Goal: Transaction & Acquisition: Book appointment/travel/reservation

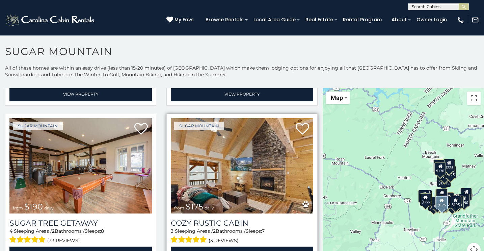
scroll to position [638, 0]
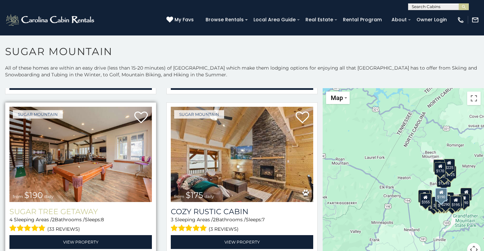
click at [92, 209] on h3 "Sugar Tree Getaway" at bounding box center [80, 211] width 142 height 9
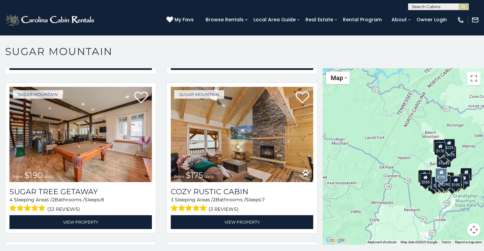
scroll to position [20, 0]
click at [443, 175] on div "$190" at bounding box center [441, 174] width 12 height 13
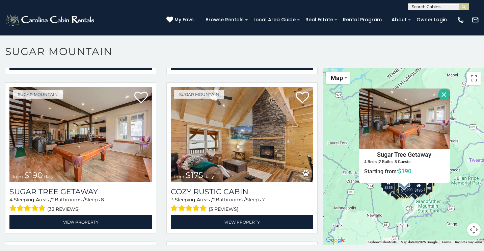
click at [409, 191] on div "$290" at bounding box center [408, 187] width 11 height 13
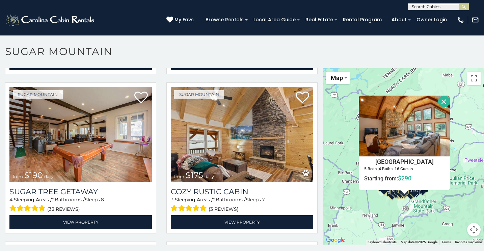
click at [398, 175] on span "$290" at bounding box center [404, 177] width 13 height 7
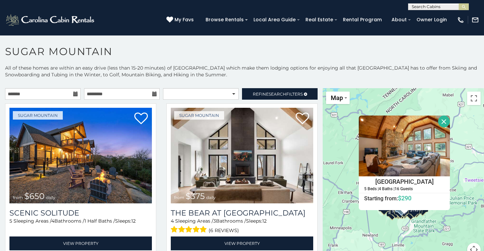
scroll to position [0, 0]
click at [68, 91] on input "text" at bounding box center [43, 93] width 76 height 11
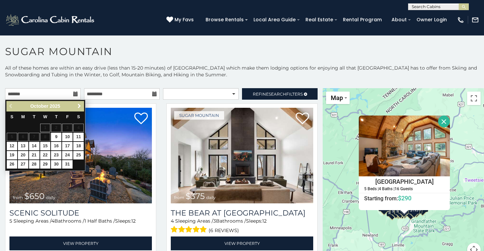
click at [79, 106] on span "Next" at bounding box center [79, 105] width 5 height 5
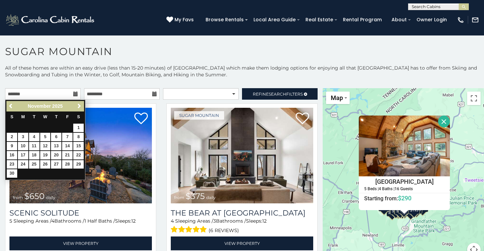
click at [79, 106] on span "Next" at bounding box center [79, 105] width 5 height 5
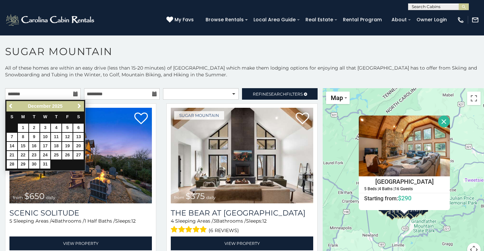
click at [80, 154] on link "27" at bounding box center [78, 155] width 10 height 8
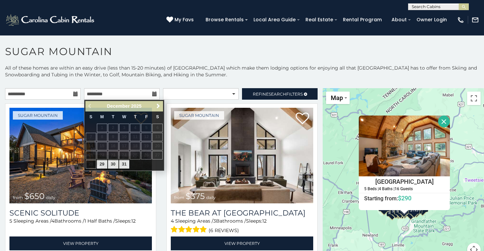
click at [76, 93] on icon at bounding box center [75, 93] width 5 height 5
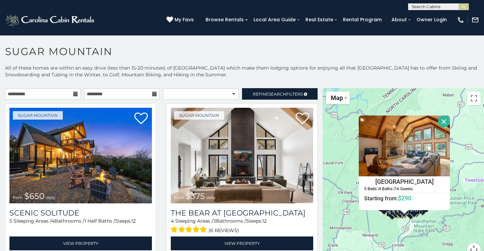
click at [75, 94] on icon at bounding box center [75, 93] width 5 height 5
click at [46, 94] on input "**********" at bounding box center [43, 93] width 76 height 11
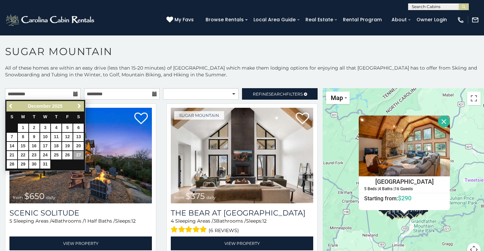
click at [67, 151] on link "26" at bounding box center [67, 155] width 10 height 8
type input "**********"
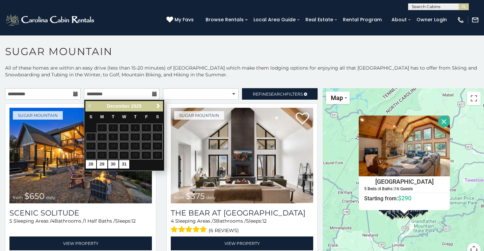
click at [116, 160] on link "30" at bounding box center [113, 164] width 10 height 8
type input "**********"
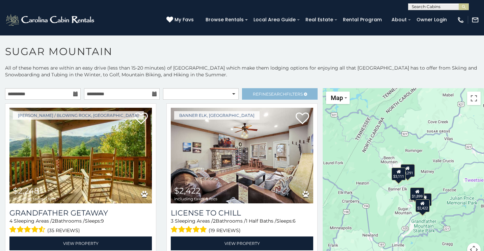
click at [251, 94] on link "Refine Search Filters" at bounding box center [280, 93] width 76 height 11
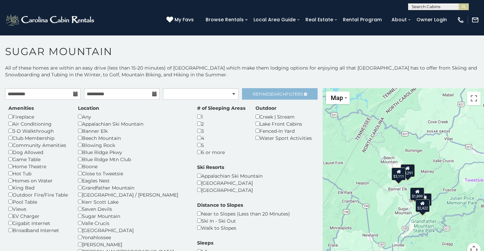
click at [251, 94] on link "Refine Search Filters" at bounding box center [280, 93] width 76 height 11
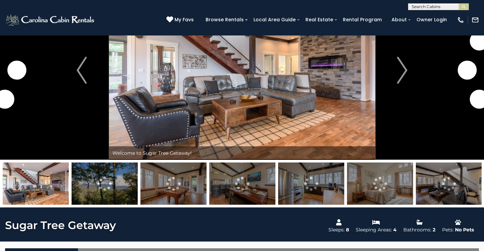
scroll to position [67, 0]
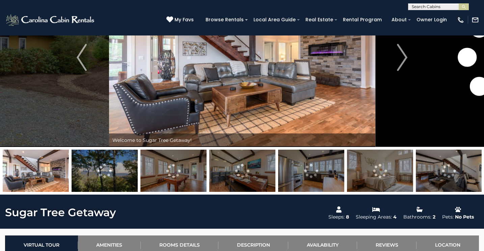
click at [55, 166] on img at bounding box center [36, 170] width 66 height 42
click at [92, 170] on img at bounding box center [105, 170] width 66 height 42
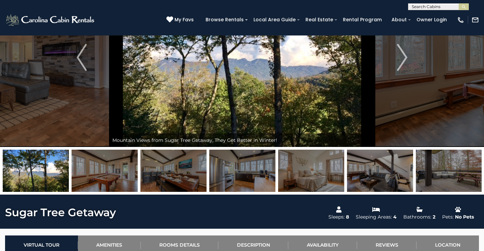
click at [107, 170] on img at bounding box center [105, 170] width 66 height 42
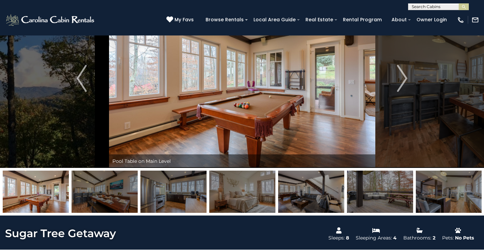
scroll to position [41, 0]
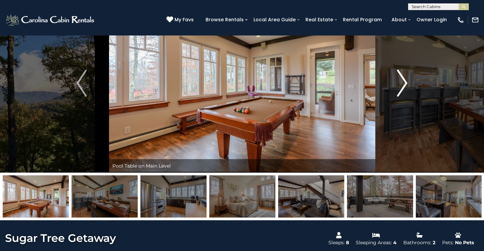
click at [395, 80] on button "Next" at bounding box center [402, 83] width 54 height 179
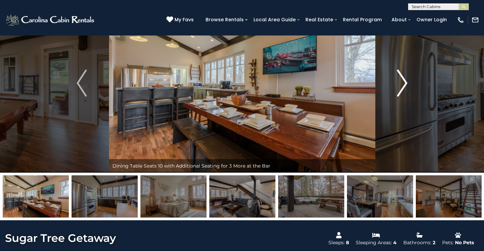
click at [395, 80] on button "Next" at bounding box center [402, 83] width 54 height 179
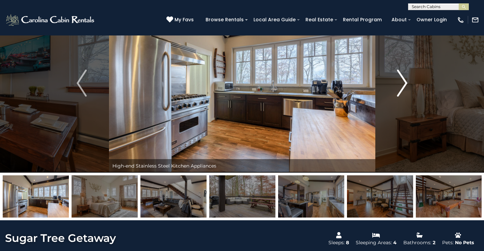
click at [395, 80] on button "Next" at bounding box center [402, 83] width 54 height 179
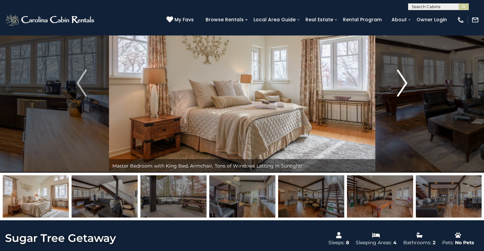
click at [395, 80] on button "Next" at bounding box center [402, 83] width 54 height 179
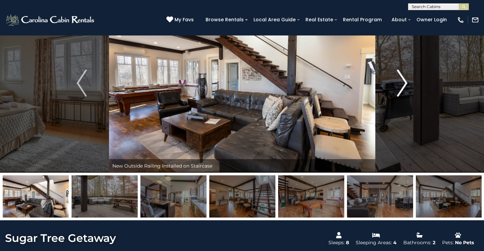
click at [395, 80] on button "Next" at bounding box center [402, 83] width 54 height 179
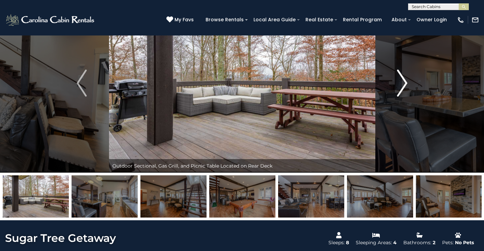
click at [395, 80] on button "Next" at bounding box center [402, 83] width 54 height 179
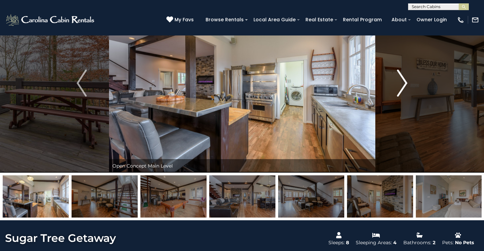
click at [395, 80] on button "Next" at bounding box center [402, 83] width 54 height 179
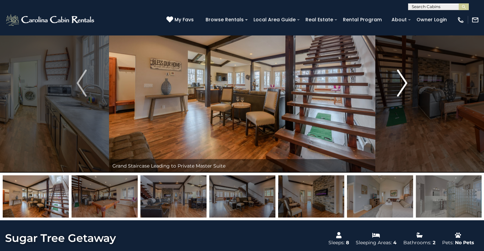
click at [395, 80] on button "Next" at bounding box center [402, 83] width 54 height 179
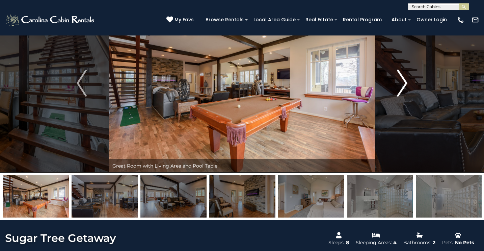
click at [395, 80] on button "Next" at bounding box center [402, 83] width 54 height 179
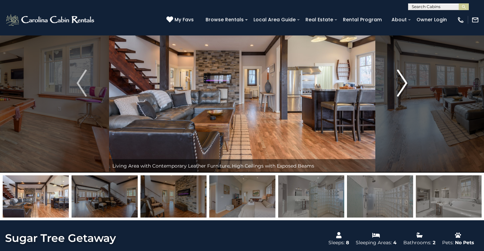
click at [395, 80] on button "Next" at bounding box center [402, 83] width 54 height 179
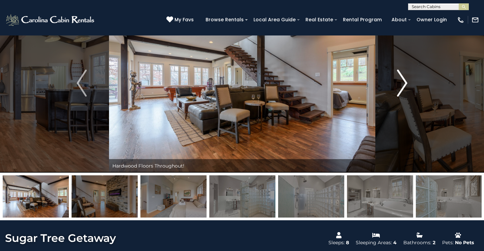
click at [395, 80] on button "Next" at bounding box center [402, 83] width 54 height 179
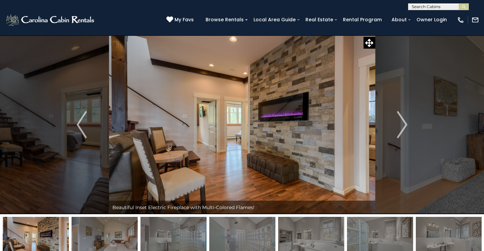
scroll to position [0, 0]
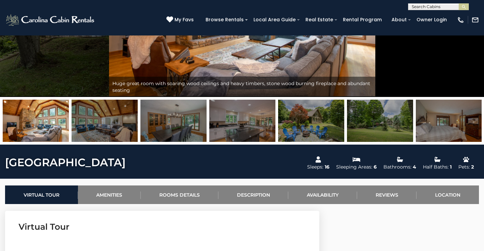
scroll to position [118, 0]
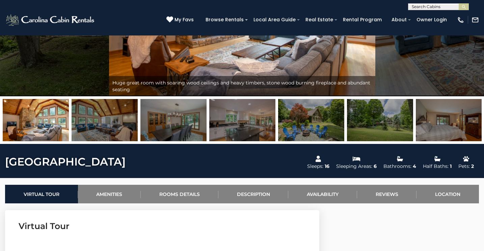
click at [328, 125] on img at bounding box center [311, 120] width 66 height 42
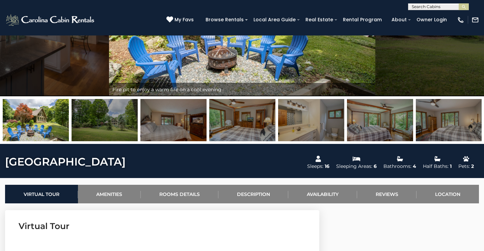
click at [126, 122] on img at bounding box center [105, 120] width 66 height 42
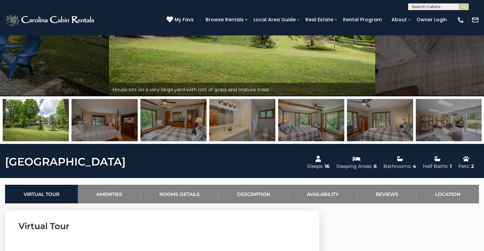
click at [157, 126] on img at bounding box center [173, 120] width 66 height 42
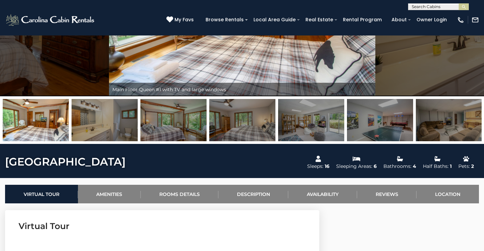
click at [193, 127] on img at bounding box center [173, 120] width 66 height 42
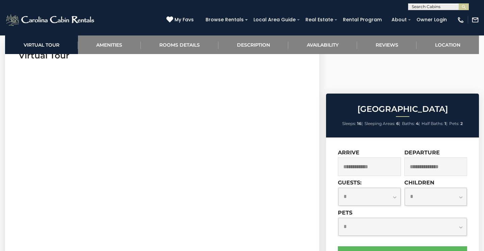
scroll to position [290, 0]
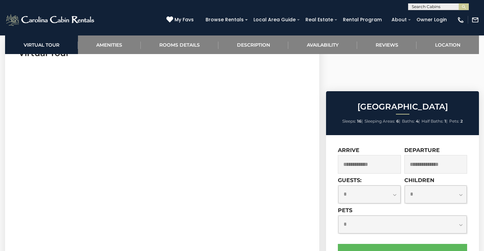
click at [371, 155] on input "text" at bounding box center [369, 164] width 63 height 19
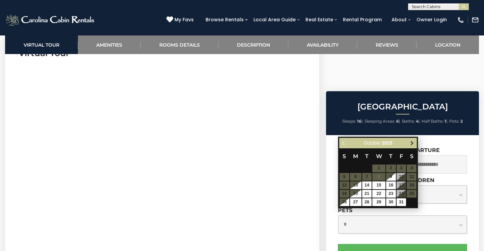
click at [411, 143] on span "Next" at bounding box center [411, 142] width 5 height 5
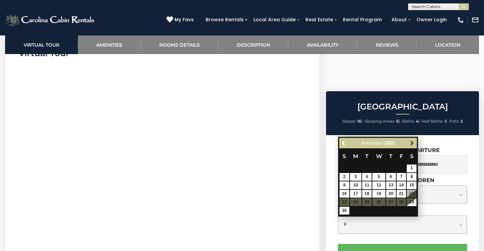
click at [411, 143] on span "Next" at bounding box center [411, 142] width 5 height 5
